Goal: Task Accomplishment & Management: Use online tool/utility

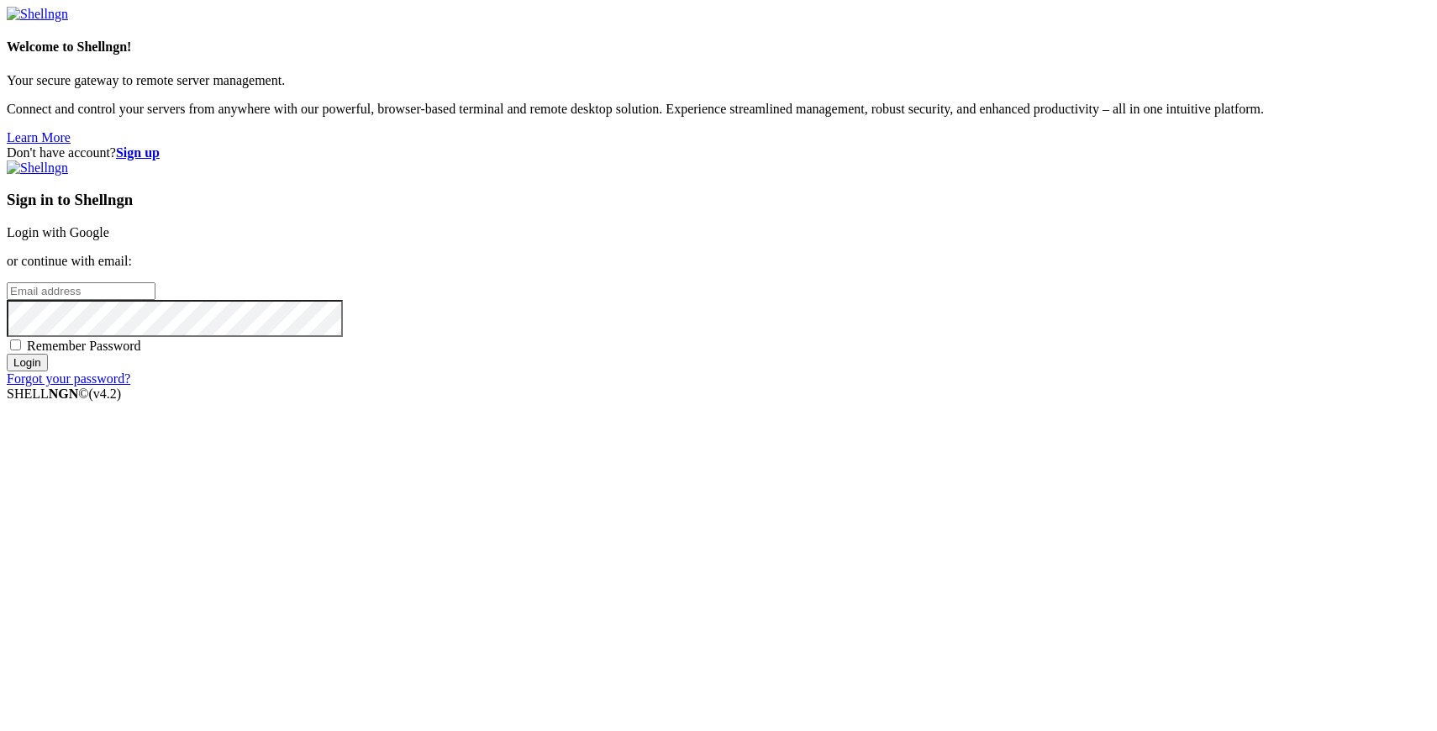
type input "[PERSON_NAME][EMAIL_ADDRESS][DOMAIN_NAME]"
click at [48, 371] on input "Login" at bounding box center [27, 363] width 41 height 18
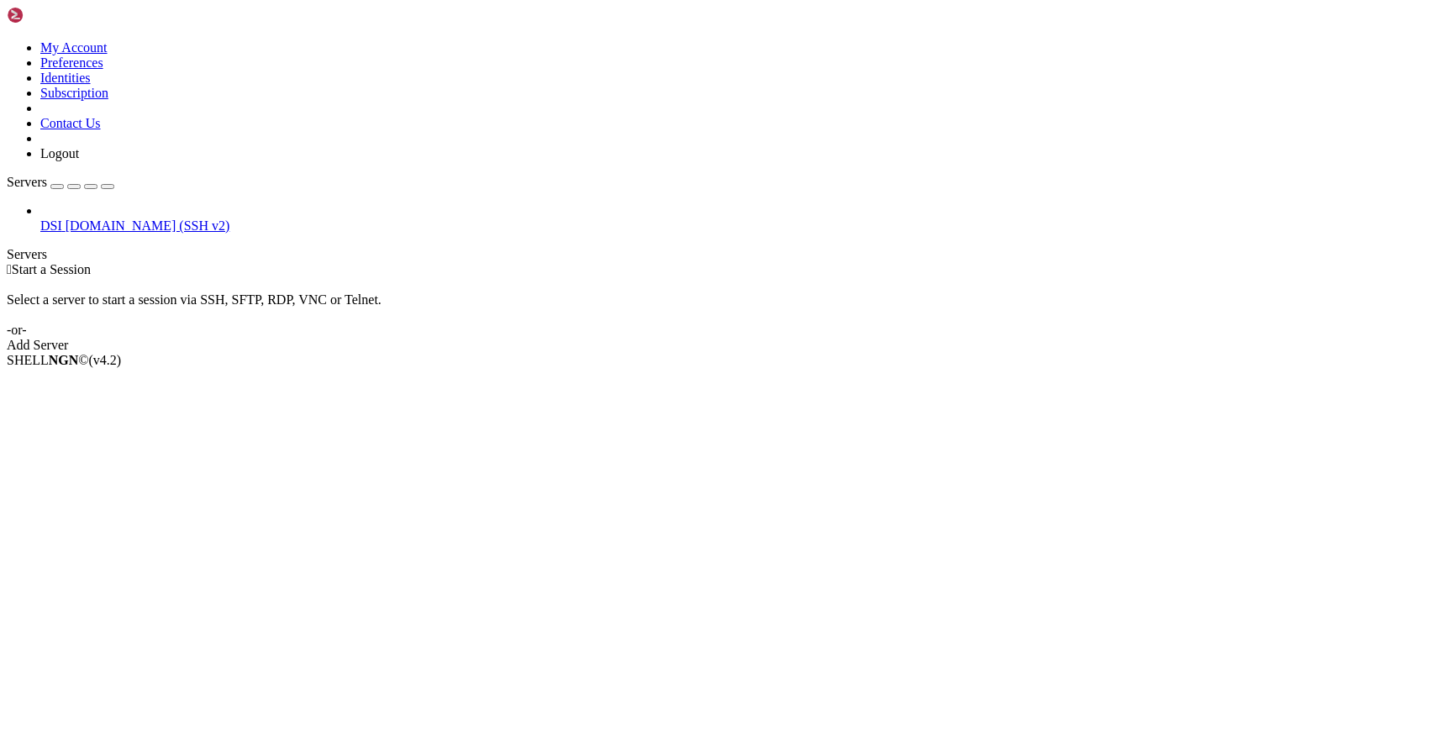
click at [62, 218] on span "DSI" at bounding box center [51, 225] width 22 height 14
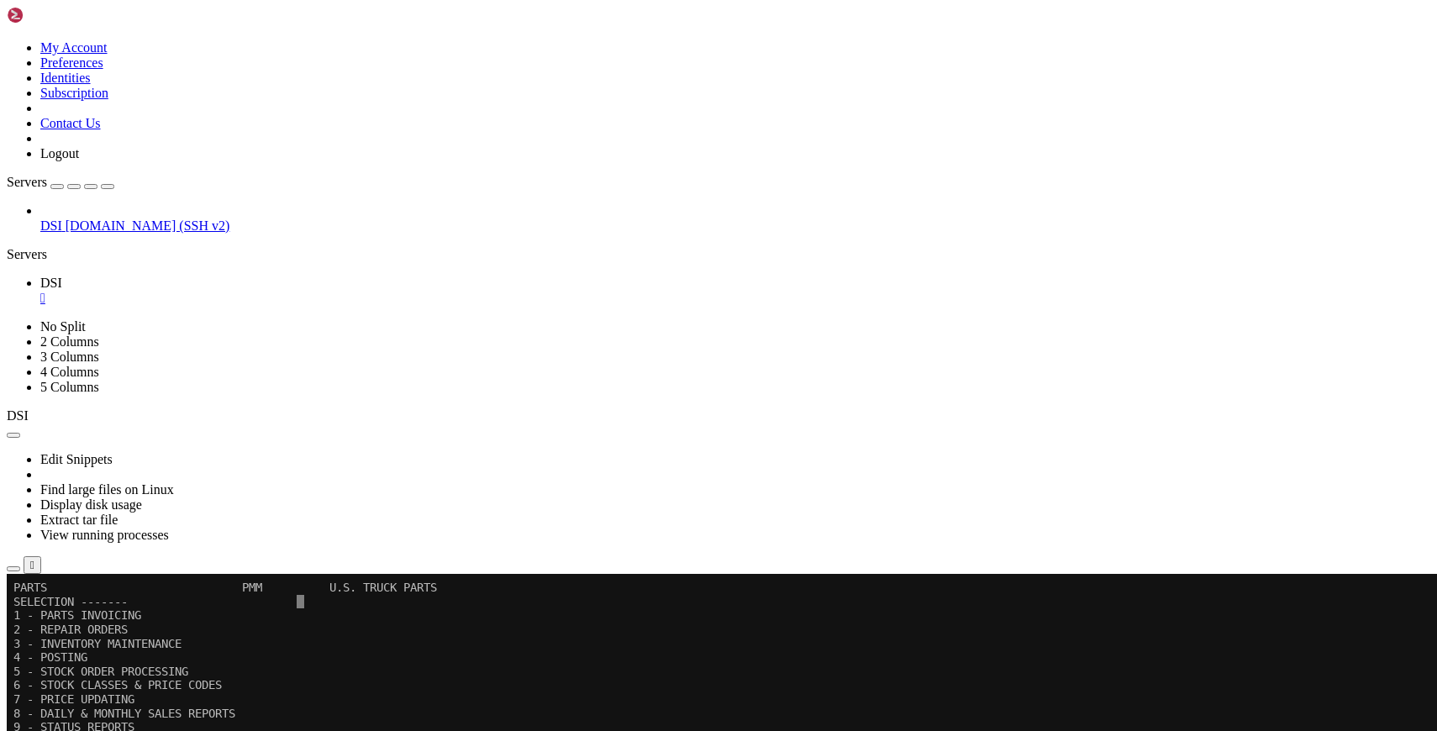
drag, startPoint x: 186, startPoint y: 60, endPoint x: 369, endPoint y: 186, distance: 221.9
click at [108, 187] on icon "button" at bounding box center [108, 187] width 0 height 0
